Goal: Download file/media

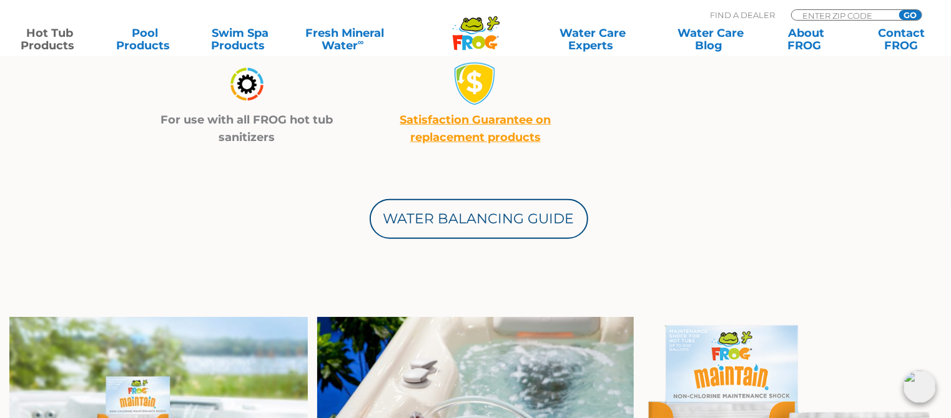
scroll to position [587, 0]
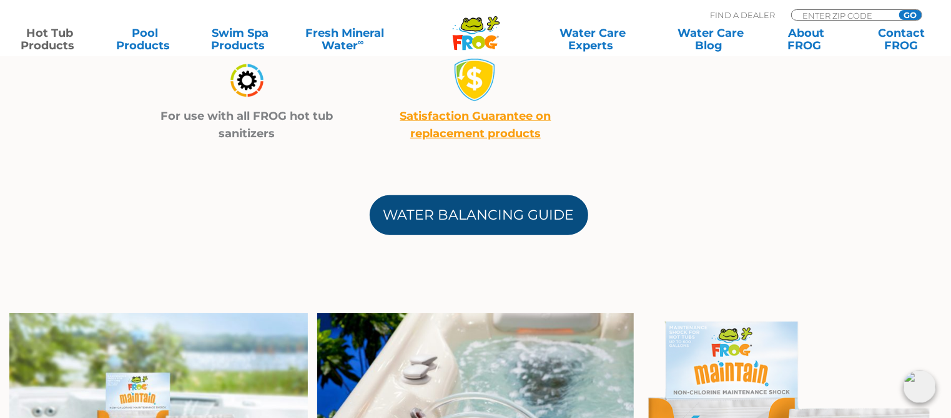
click at [483, 211] on link "Water Balancing Guide" at bounding box center [479, 215] width 219 height 40
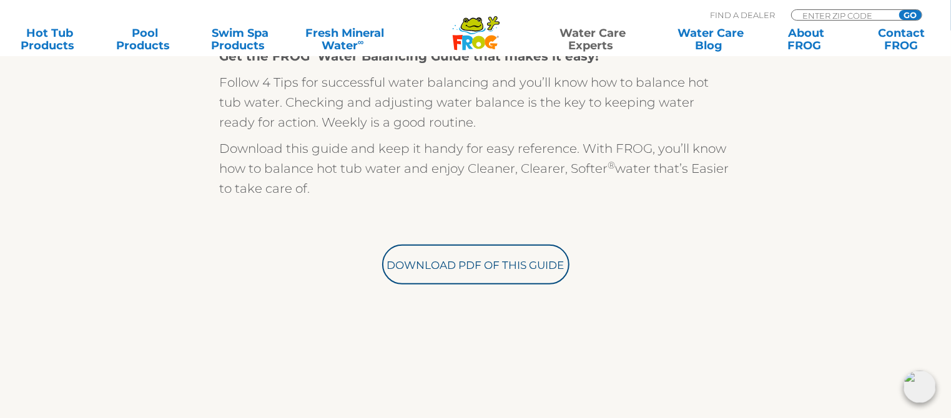
scroll to position [378, 0]
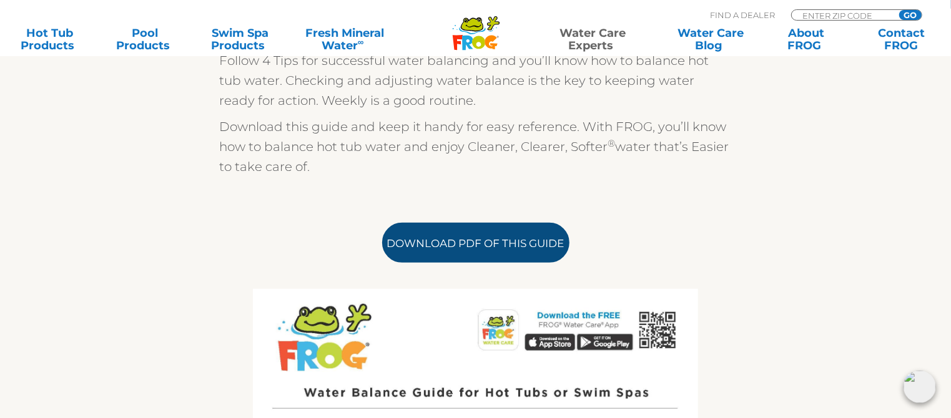
click at [474, 247] on link "Download PDF of this Guide" at bounding box center [475, 243] width 187 height 40
